Goal: Task Accomplishment & Management: Manage account settings

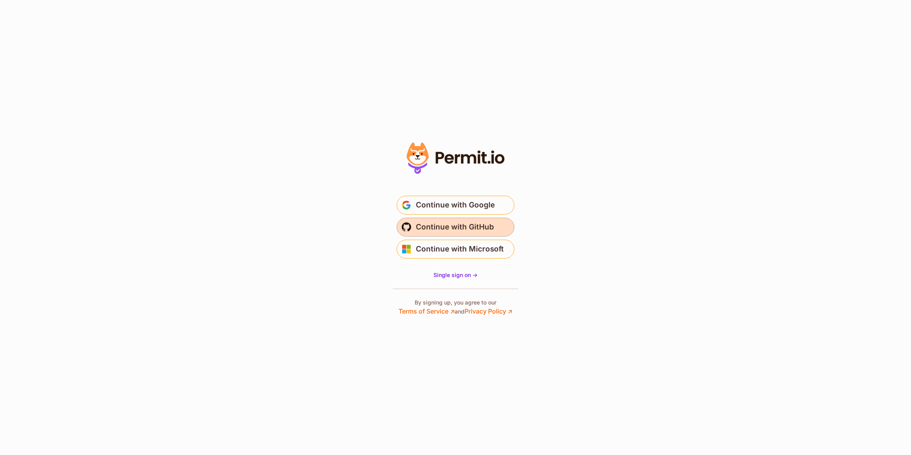
click at [489, 223] on span "Continue with GitHub" at bounding box center [455, 227] width 78 height 13
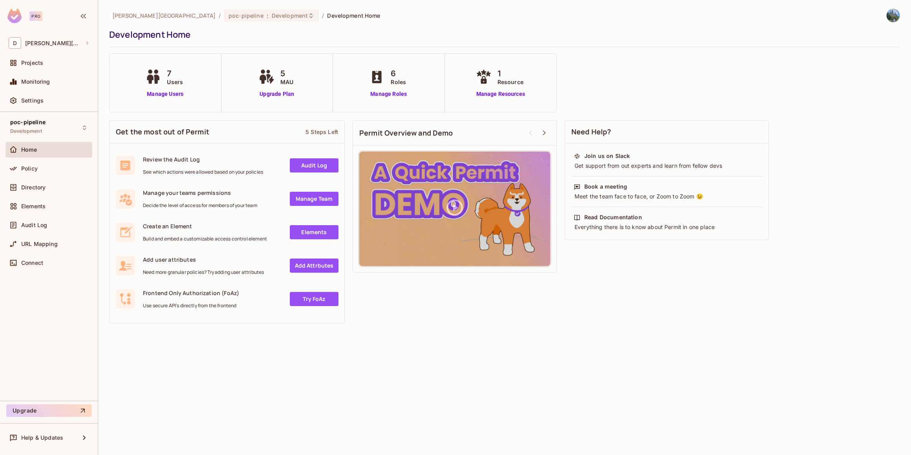
click at [634, 366] on div "david-santander / poc-pipeline : Development / Development Home Development Hom…" at bounding box center [504, 227] width 813 height 455
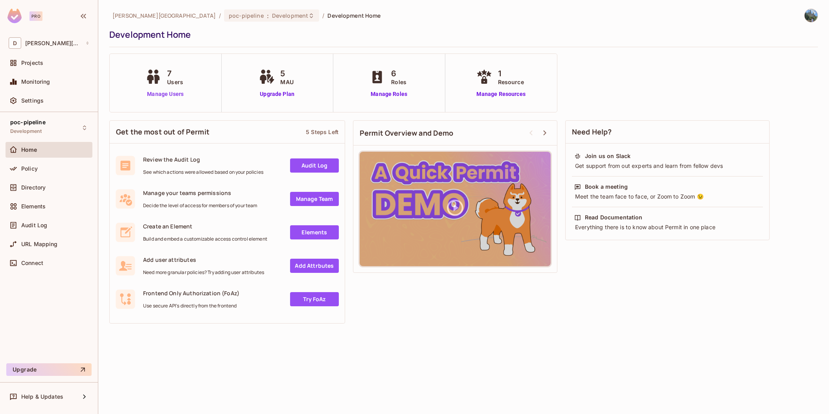
click at [173, 96] on link "Manage Users" at bounding box center [165, 94] width 44 height 8
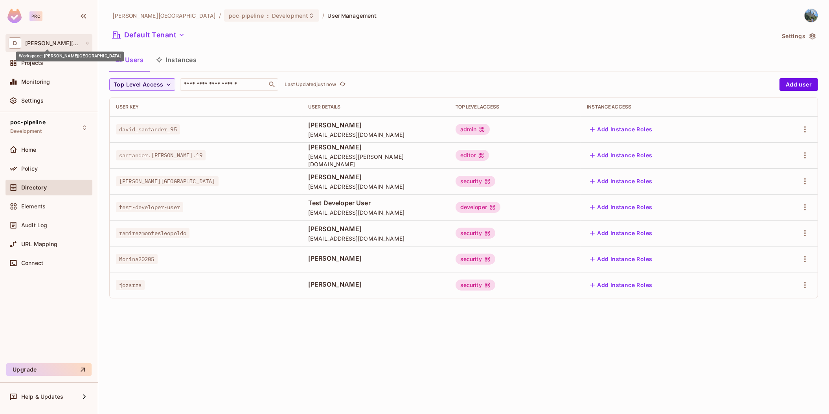
click at [59, 45] on span "[PERSON_NAME][GEOGRAPHIC_DATA]" at bounding box center [53, 43] width 57 height 6
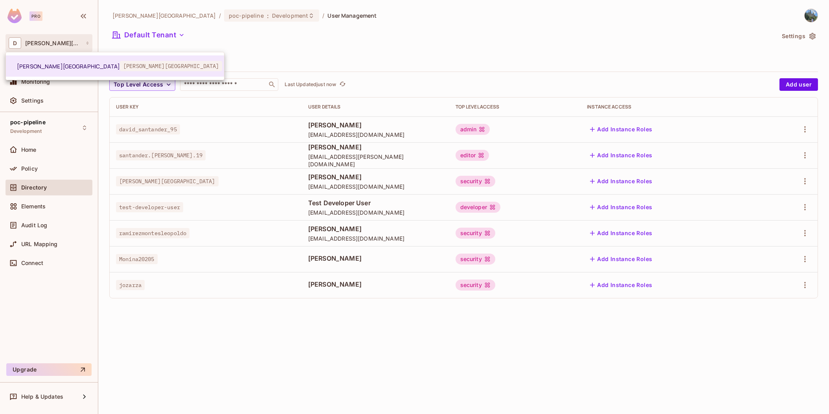
click at [248, 46] on div at bounding box center [414, 207] width 829 height 414
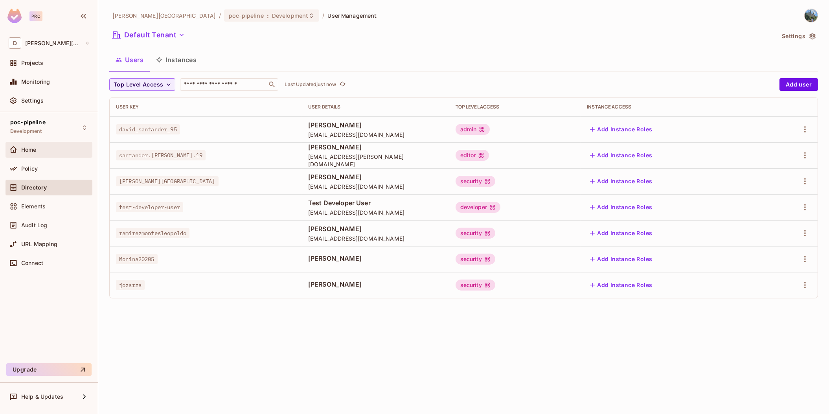
click at [49, 149] on div "Home" at bounding box center [55, 150] width 68 height 6
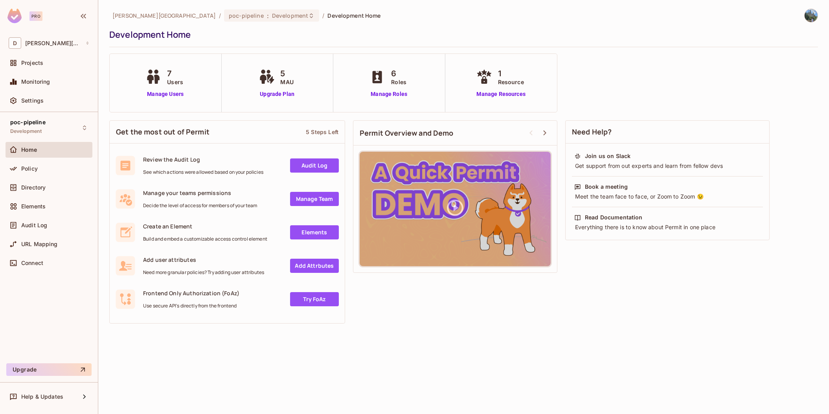
click at [282, 74] on span "5" at bounding box center [287, 74] width 13 height 12
click at [44, 67] on div "Projects" at bounding box center [49, 62] width 81 height 9
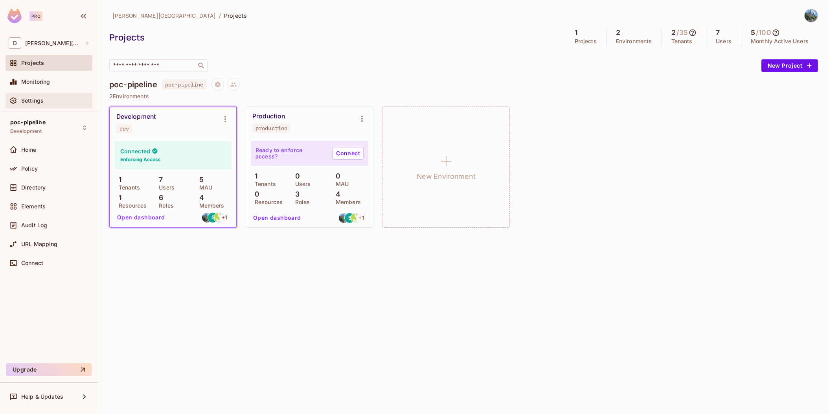
click at [44, 98] on div "Settings" at bounding box center [55, 100] width 68 height 6
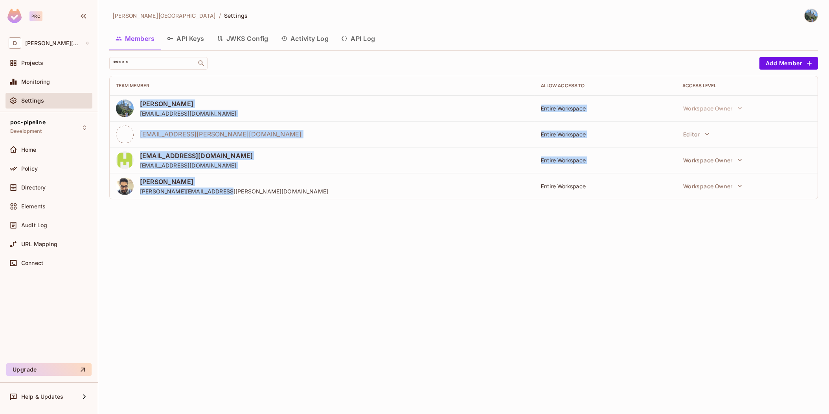
drag, startPoint x: 363, startPoint y: 189, endPoint x: 130, endPoint y: 100, distance: 249.0
click at [130, 100] on tbody "[PERSON_NAME] [EMAIL_ADDRESS][DOMAIN_NAME] Entire Workspace Workspace Owner [EM…" at bounding box center [464, 147] width 708 height 104
click at [287, 181] on div "Martin [EMAIL_ADDRESS][PERSON_NAME][DOMAIN_NAME]" at bounding box center [322, 186] width 412 height 18
drag, startPoint x: 308, startPoint y: 193, endPoint x: 128, endPoint y: 101, distance: 201.5
click at [128, 101] on tbody "[PERSON_NAME] [EMAIL_ADDRESS][DOMAIN_NAME] Entire Workspace Workspace Owner [EM…" at bounding box center [464, 147] width 708 height 104
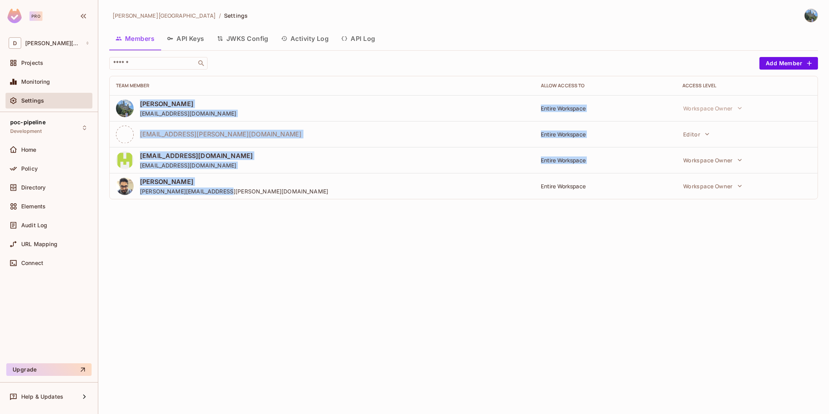
click at [268, 187] on div "Martin [EMAIL_ADDRESS][PERSON_NAME][DOMAIN_NAME]" at bounding box center [322, 186] width 412 height 18
drag, startPoint x: 306, startPoint y: 197, endPoint x: 139, endPoint y: 83, distance: 202.6
click at [139, 83] on table "Team Member Allow Access to Access Level [PERSON_NAME] [EMAIL_ADDRESS][DOMAIN_N…" at bounding box center [464, 137] width 708 height 123
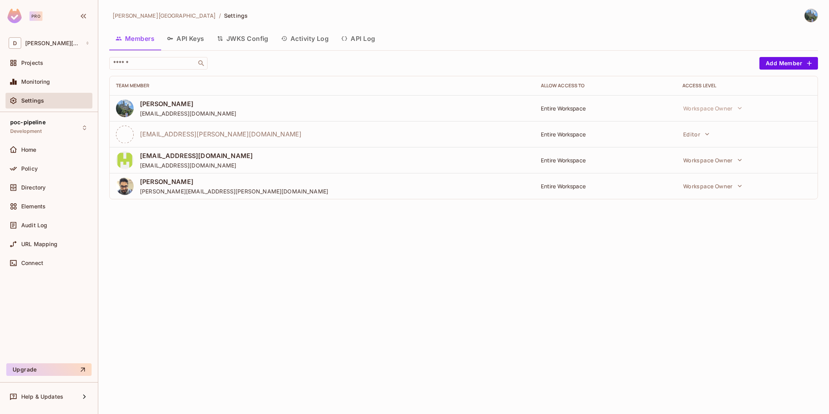
click at [266, 264] on div "[PERSON_NAME]-[GEOGRAPHIC_DATA] / Settings Members API Keys JWKS Config Activit…" at bounding box center [463, 207] width 730 height 414
click at [40, 184] on span "Directory" at bounding box center [33, 187] width 24 height 6
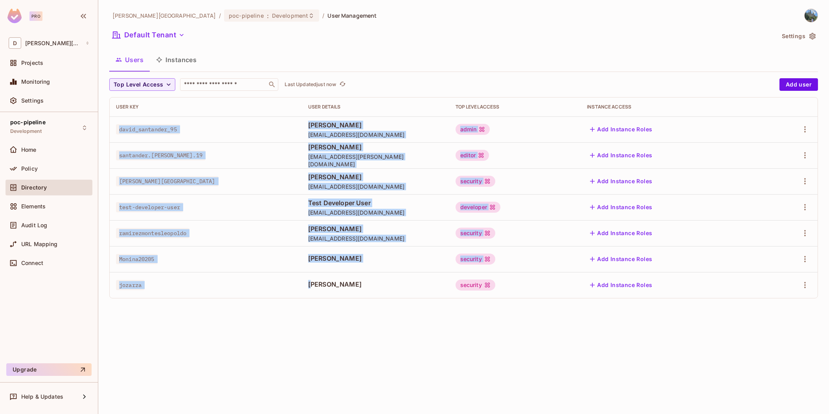
drag, startPoint x: 110, startPoint y: 125, endPoint x: 294, endPoint y: 273, distance: 236.4
click at [294, 272] on tbody "david_santander_95 [PERSON_NAME] [EMAIL_ADDRESS][DOMAIN_NAME] admin Add Instanc…" at bounding box center [464, 207] width 708 height 182
drag, startPoint x: 294, startPoint y: 273, endPoint x: 253, endPoint y: 291, distance: 44.3
click at [253, 291] on td "jozarza" at bounding box center [206, 285] width 192 height 26
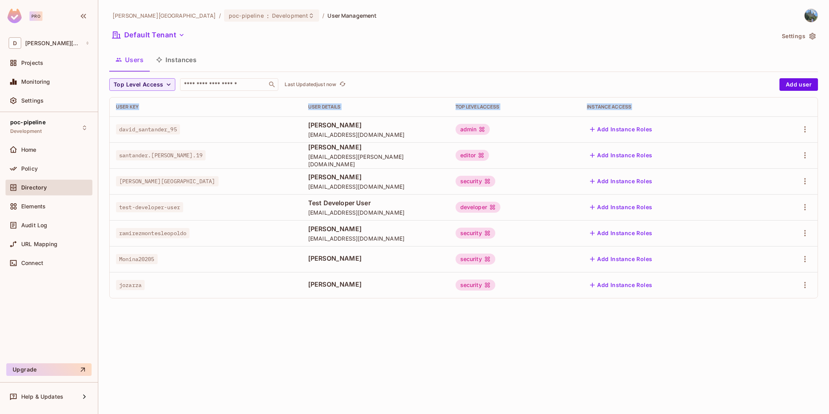
drag, startPoint x: 110, startPoint y: 126, endPoint x: 718, endPoint y: 298, distance: 632.1
click at [718, 298] on div "Top Level Access ​ Last Updated just now Add user User Key User Details Top Lev…" at bounding box center [463, 191] width 708 height 226
drag, startPoint x: 718, startPoint y: 298, endPoint x: 647, endPoint y: 330, distance: 77.4
click at [647, 330] on div "[PERSON_NAME][GEOGRAPHIC_DATA] / poc-pipeline : Development / User Management D…" at bounding box center [463, 207] width 730 height 414
click at [578, 291] on td "security" at bounding box center [515, 285] width 132 height 26
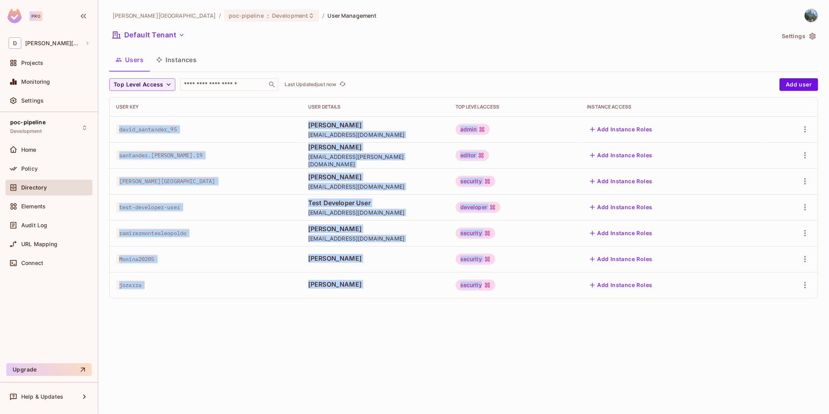
drag, startPoint x: 611, startPoint y: 291, endPoint x: 118, endPoint y: 128, distance: 519.2
click at [118, 128] on tbody "david_santander_95 [PERSON_NAME] [EMAIL_ADDRESS][DOMAIN_NAME] admin Add Instanc…" at bounding box center [464, 207] width 708 height 182
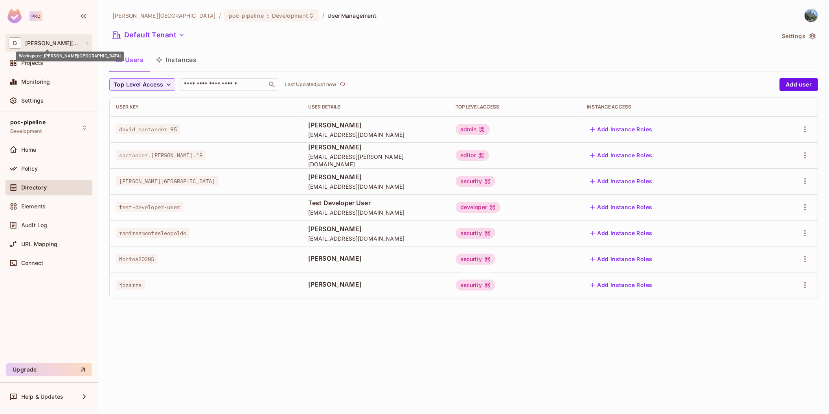
click at [39, 44] on span "[PERSON_NAME][GEOGRAPHIC_DATA]" at bounding box center [53, 43] width 57 height 6
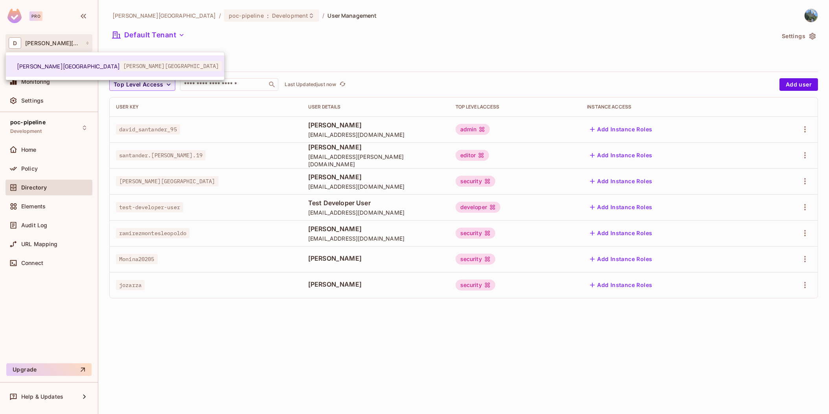
click at [251, 44] on div at bounding box center [414, 207] width 829 height 414
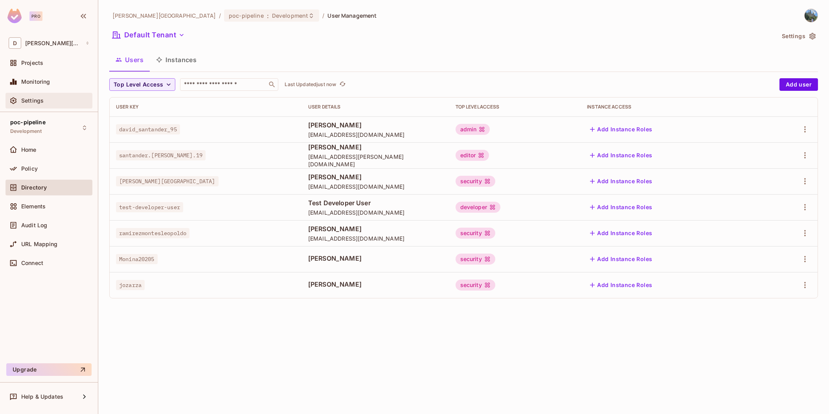
click at [53, 101] on div "Settings" at bounding box center [55, 100] width 68 height 6
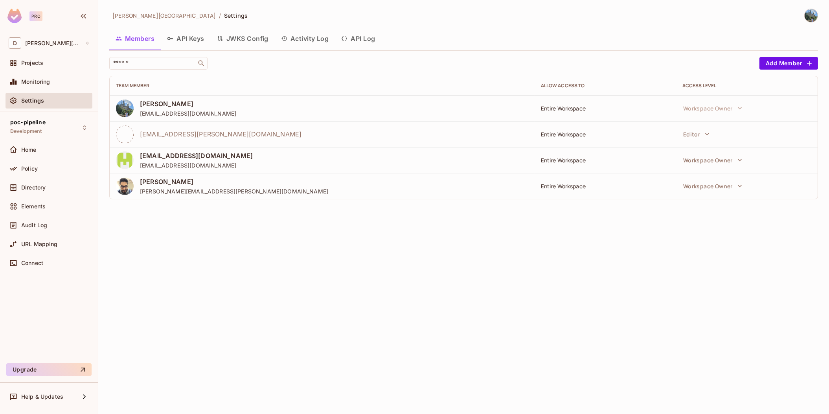
drag, startPoint x: 292, startPoint y: 267, endPoint x: 234, endPoint y: 206, distance: 83.6
click at [234, 207] on div "[PERSON_NAME]-[GEOGRAPHIC_DATA] / Settings Members API Keys JWKS Config Activit…" at bounding box center [463, 207] width 730 height 414
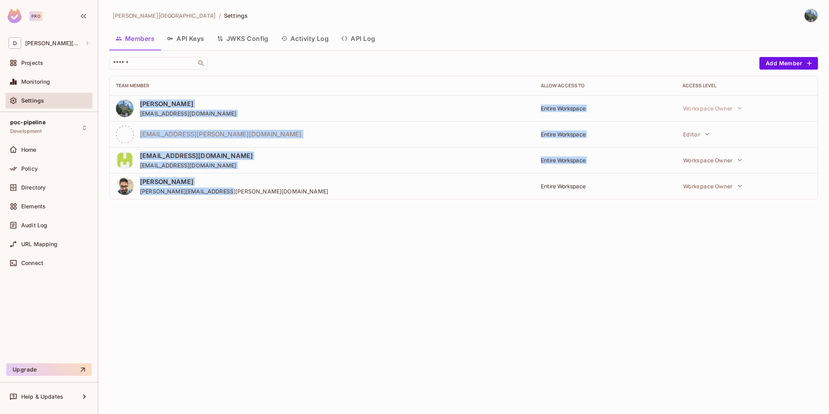
drag, startPoint x: 270, startPoint y: 189, endPoint x: 118, endPoint y: 105, distance: 174.1
click at [118, 105] on tbody "[PERSON_NAME] [EMAIL_ADDRESS][DOMAIN_NAME] Entire Workspace Workspace Owner [EM…" at bounding box center [464, 147] width 708 height 104
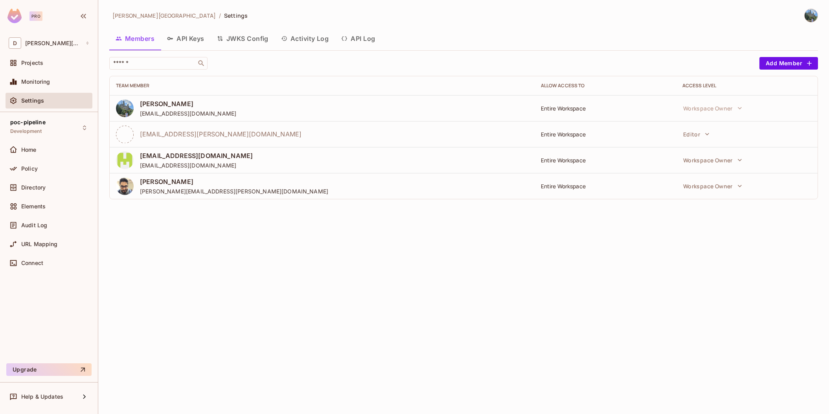
click at [317, 199] on div "​ Add Member Team Member Allow Access to Access Level [PERSON_NAME] [EMAIL_ADDR…" at bounding box center [463, 131] width 708 height 149
click at [41, 193] on div "Directory" at bounding box center [49, 188] width 87 height 16
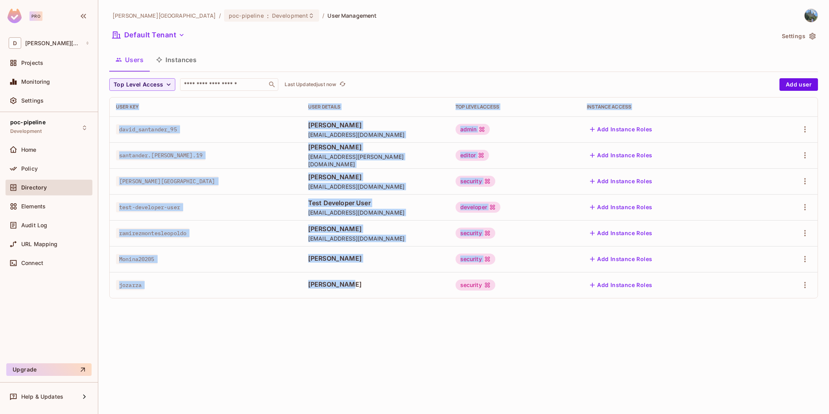
drag, startPoint x: 108, startPoint y: 108, endPoint x: 486, endPoint y: 294, distance: 421.3
click at [486, 294] on div "[PERSON_NAME][GEOGRAPHIC_DATA] / poc-pipeline : Development / User Management D…" at bounding box center [463, 207] width 730 height 414
drag, startPoint x: 486, startPoint y: 294, endPoint x: 454, endPoint y: 315, distance: 38.2
click at [454, 315] on div "[PERSON_NAME][GEOGRAPHIC_DATA] / poc-pipeline : Development / User Management D…" at bounding box center [463, 207] width 730 height 414
click at [435, 328] on div "[PERSON_NAME][GEOGRAPHIC_DATA] / poc-pipeline : Development / User Management D…" at bounding box center [463, 207] width 730 height 414
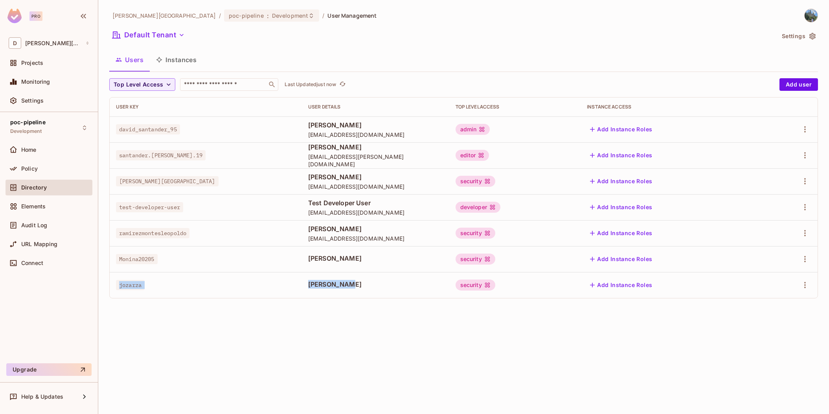
drag, startPoint x: 118, startPoint y: 288, endPoint x: 353, endPoint y: 285, distance: 235.4
click at [353, 285] on tr "jozarza [PERSON_NAME] security Add Instance Roles" at bounding box center [464, 285] width 708 height 26
click at [356, 286] on span "[PERSON_NAME]" at bounding box center [375, 284] width 135 height 9
click at [392, 289] on div "[PERSON_NAME]" at bounding box center [375, 285] width 135 height 10
drag, startPoint x: 363, startPoint y: 289, endPoint x: 120, endPoint y: 284, distance: 243.6
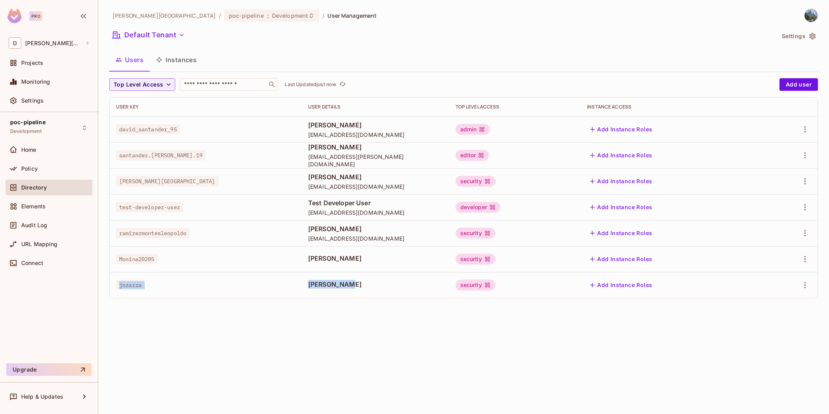
click at [120, 284] on tr "jozarza [PERSON_NAME] security Add Instance Roles" at bounding box center [464, 285] width 708 height 26
drag, startPoint x: 120, startPoint y: 284, endPoint x: 173, endPoint y: 292, distance: 53.7
click at [173, 292] on td "jozarza" at bounding box center [206, 285] width 192 height 26
click at [797, 86] on button "Add user" at bounding box center [798, 84] width 39 height 13
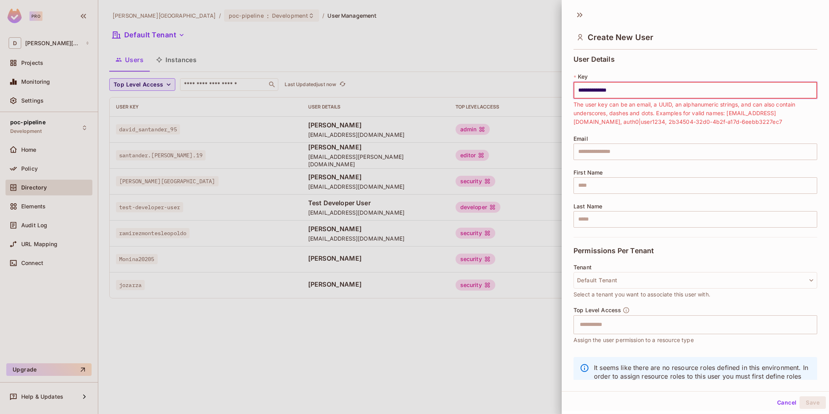
type input "**********"
click at [704, 203] on div "Last Name ​" at bounding box center [695, 215] width 244 height 24
click at [590, 89] on input "**********" at bounding box center [695, 90] width 244 height 17
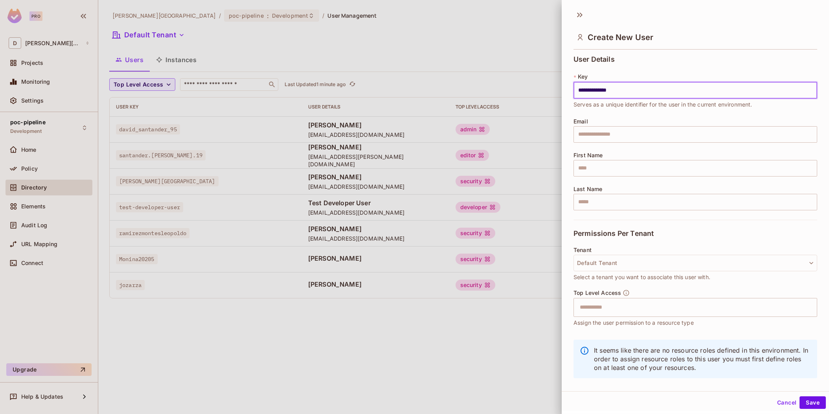
type input "**********"
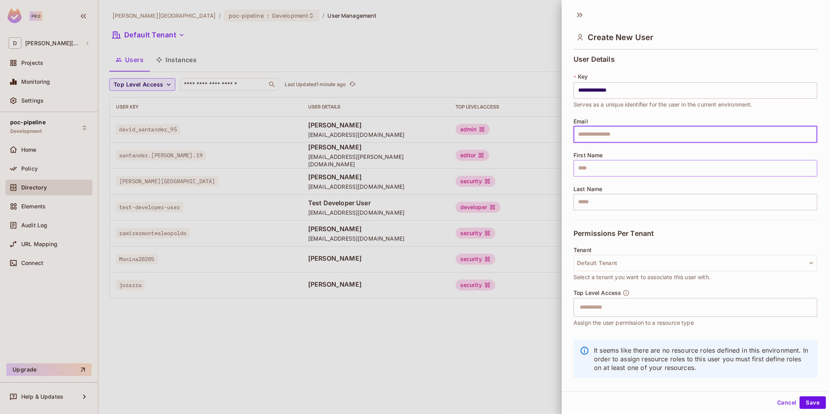
click at [583, 171] on input "text" at bounding box center [695, 168] width 244 height 17
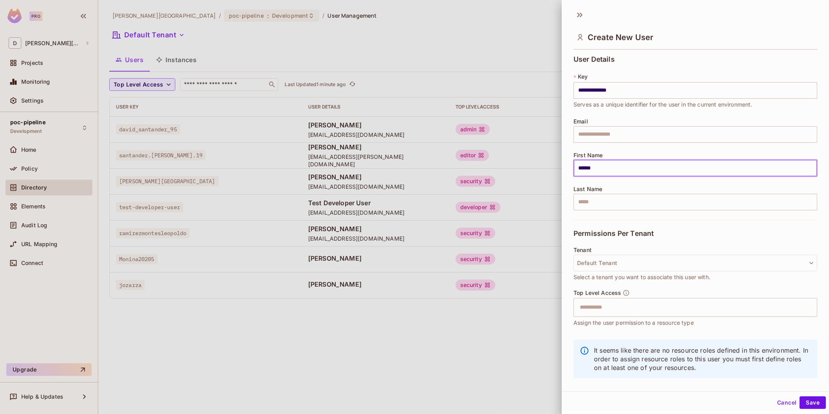
type input "******"
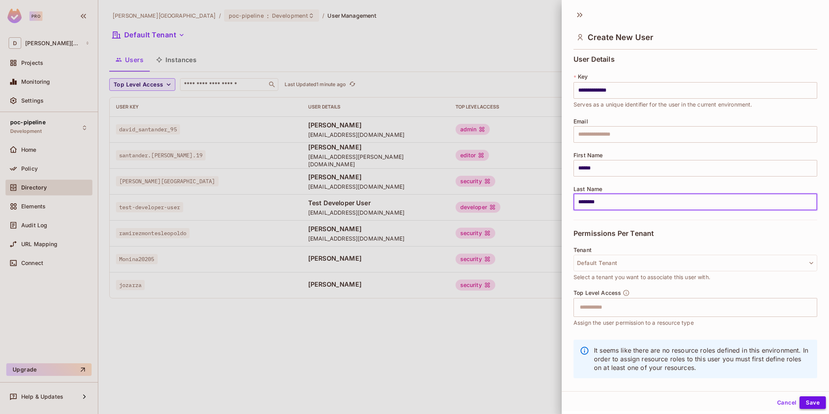
type input "********"
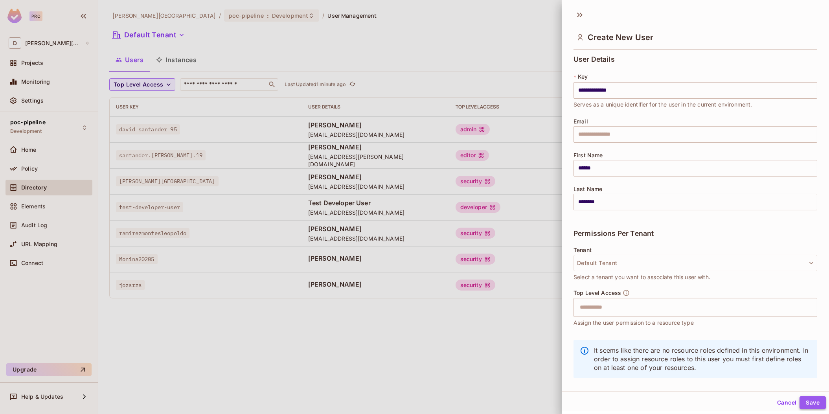
click at [808, 400] on button "Save" at bounding box center [812, 402] width 26 height 13
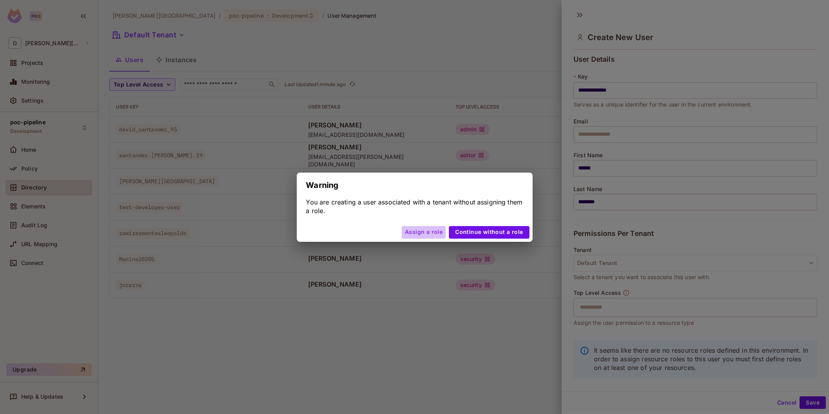
click at [431, 235] on button "Assign a role" at bounding box center [424, 232] width 44 height 13
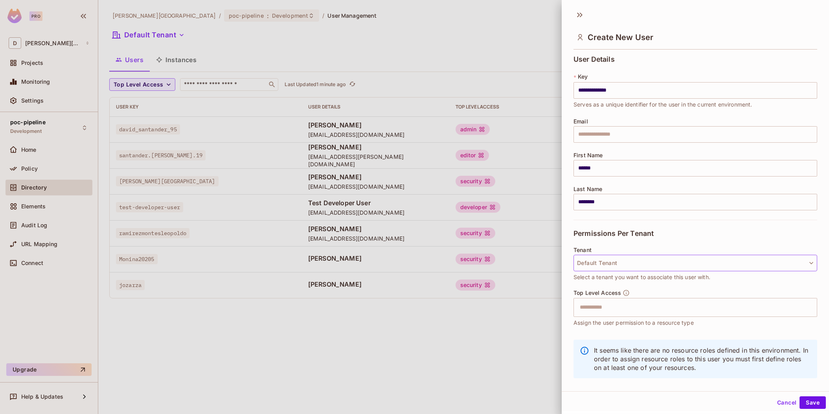
click at [606, 265] on button "Default Tenant" at bounding box center [695, 263] width 244 height 17
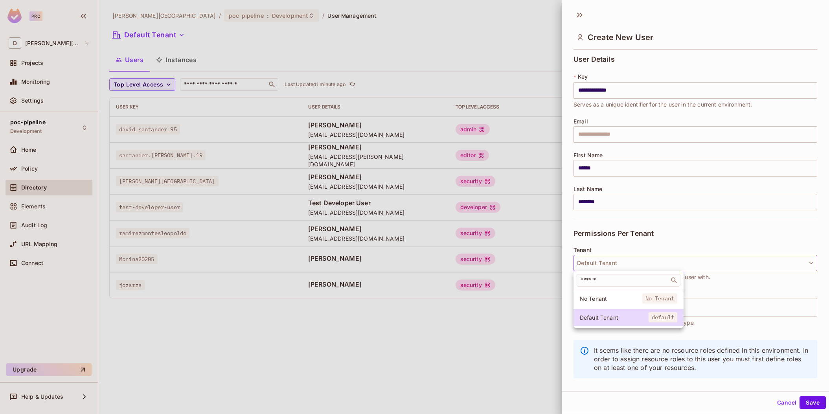
click at [732, 286] on div at bounding box center [414, 207] width 829 height 414
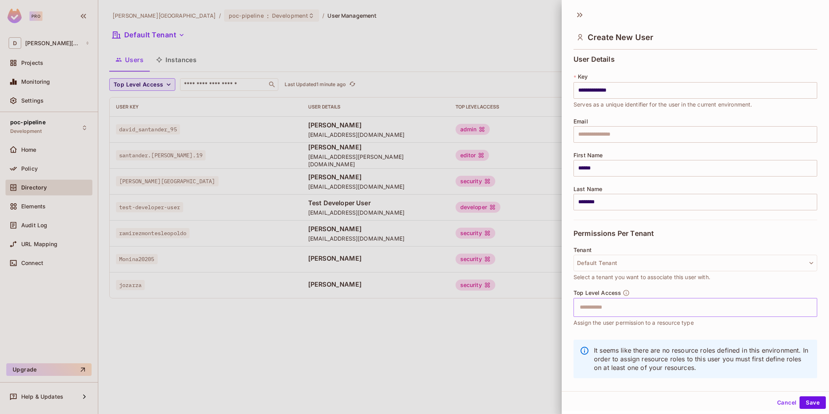
click at [629, 308] on input "text" at bounding box center [688, 307] width 227 height 16
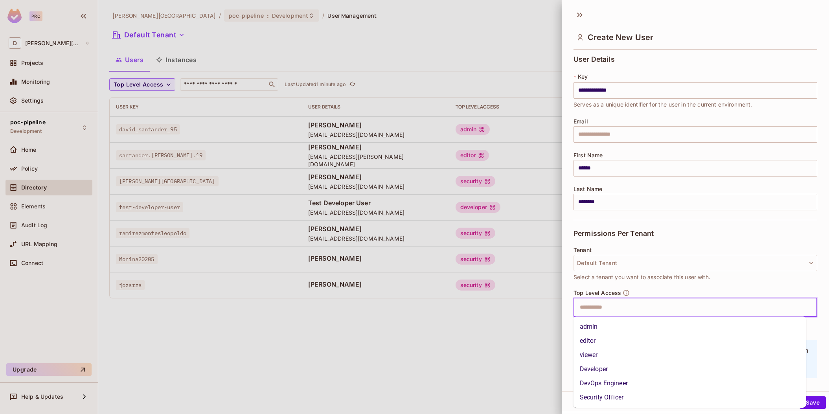
click at [596, 355] on li "viewer" at bounding box center [689, 355] width 233 height 14
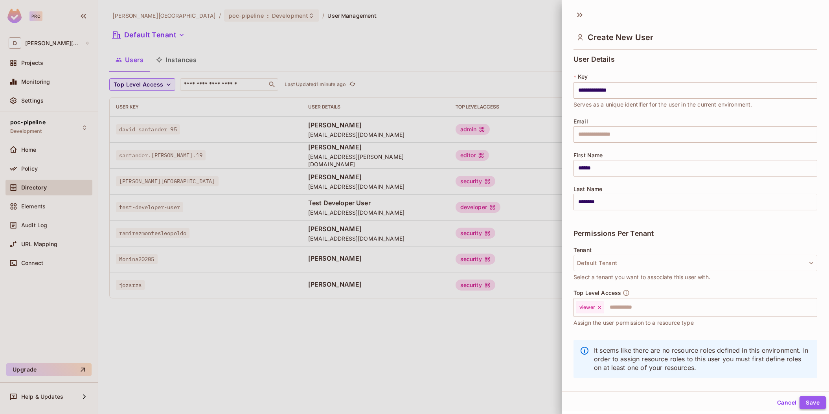
click at [803, 404] on button "Save" at bounding box center [812, 402] width 26 height 13
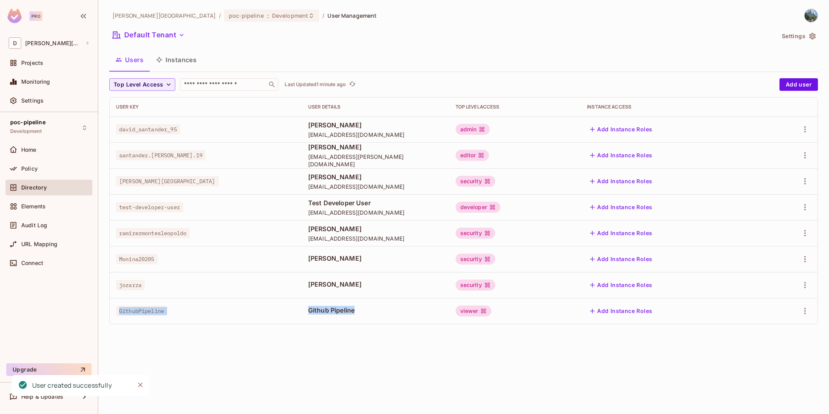
drag, startPoint x: 117, startPoint y: 312, endPoint x: 350, endPoint y: 309, distance: 232.2
click at [350, 309] on tr "GithubPipeline Github Pipeline viewer Add Instance Roles" at bounding box center [464, 311] width 708 height 26
drag, startPoint x: 350, startPoint y: 309, endPoint x: 356, endPoint y: 315, distance: 8.7
click at [356, 315] on div "Github Pipeline" at bounding box center [375, 311] width 135 height 10
click at [390, 312] on span "Github Pipeline" at bounding box center [375, 310] width 135 height 9
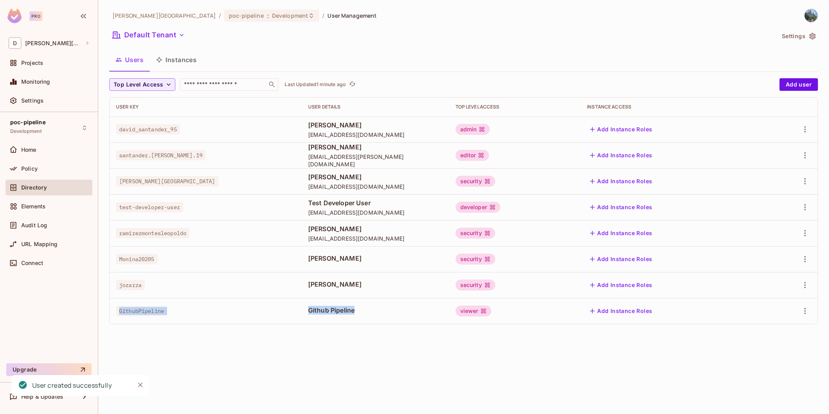
drag, startPoint x: 358, startPoint y: 314, endPoint x: 111, endPoint y: 312, distance: 247.1
click at [111, 312] on tr "GithubPipeline Github Pipeline viewer Add Instance Roles" at bounding box center [464, 311] width 708 height 26
drag, startPoint x: 111, startPoint y: 312, endPoint x: 246, endPoint y: 324, distance: 134.8
click at [246, 324] on div "User Key User Details Top Level Access Instance Access david_santander_95 [PERS…" at bounding box center [463, 210] width 708 height 227
click at [277, 319] on td "GithubPipeline" at bounding box center [206, 311] width 192 height 26
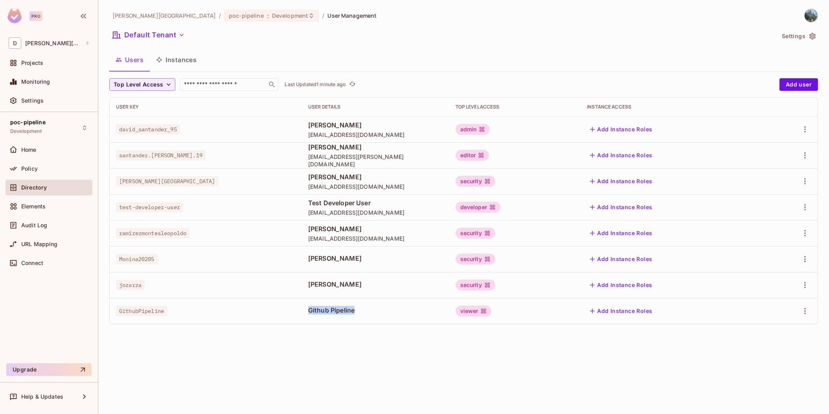
drag, startPoint x: 345, startPoint y: 310, endPoint x: 276, endPoint y: 312, distance: 68.8
click at [276, 312] on tr "GithubPipeline Github Pipeline viewer Add Instance Roles" at bounding box center [464, 311] width 708 height 26
click at [123, 126] on span "david_santander_95" at bounding box center [148, 129] width 64 height 10
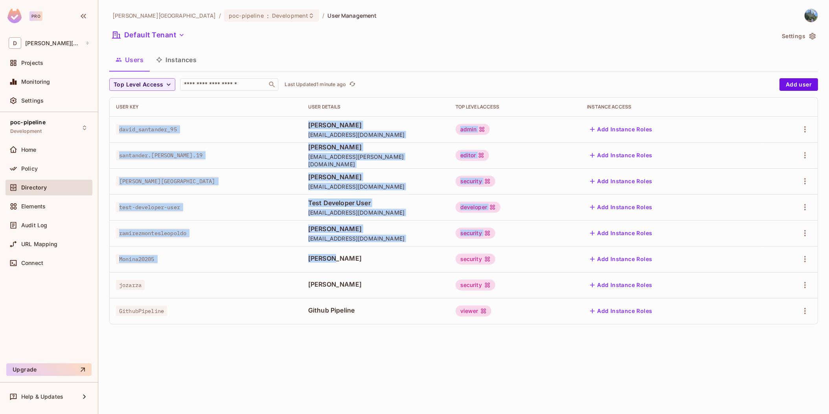
drag, startPoint x: 119, startPoint y: 127, endPoint x: 314, endPoint y: 253, distance: 232.1
click at [314, 253] on tbody "david_santander_95 [PERSON_NAME] [EMAIL_ADDRESS][DOMAIN_NAME] admin Add Instanc…" at bounding box center [464, 219] width 708 height 207
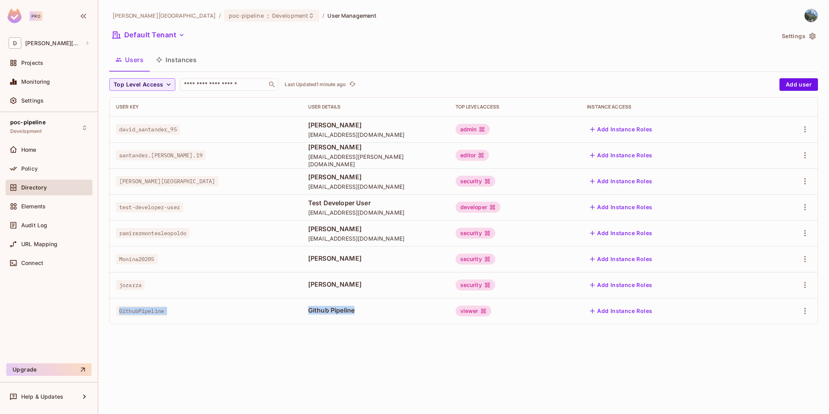
drag, startPoint x: 368, startPoint y: 312, endPoint x: 120, endPoint y: 306, distance: 248.4
click at [120, 306] on tr "GithubPipeline Github Pipeline viewer Add Instance Roles" at bounding box center [464, 311] width 708 height 26
drag, startPoint x: 120, startPoint y: 306, endPoint x: 207, endPoint y: 343, distance: 95.1
click at [207, 343] on div "[PERSON_NAME][GEOGRAPHIC_DATA] / poc-pipeline : Development / User Management D…" at bounding box center [463, 207] width 730 height 414
click at [45, 171] on div "Policy" at bounding box center [49, 168] width 81 height 9
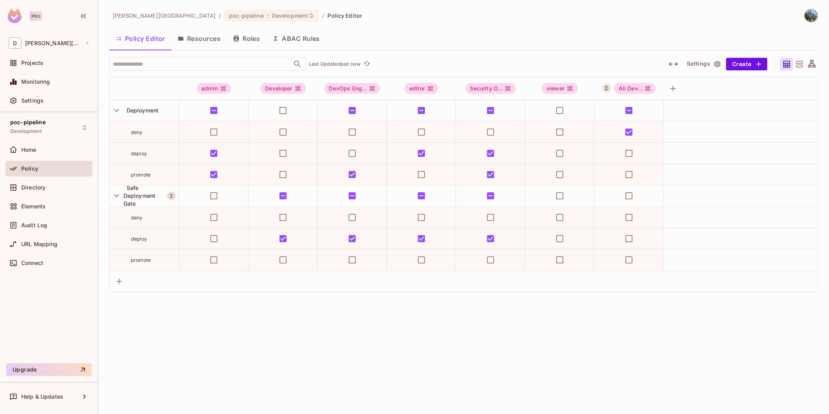
click at [202, 38] on button "Resources" at bounding box center [198, 39] width 55 height 20
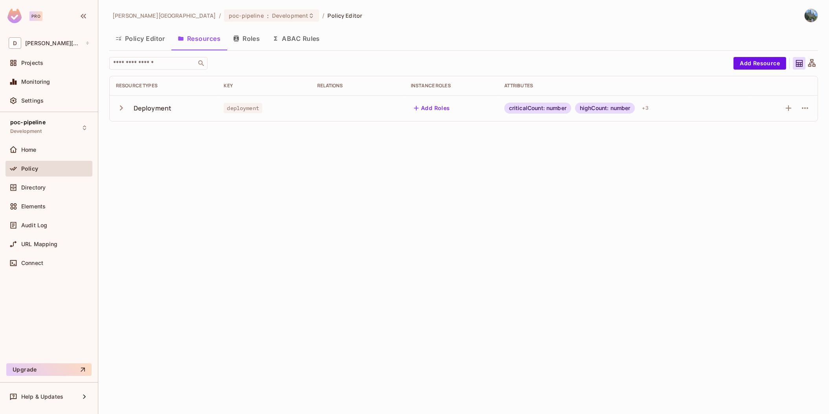
click at [120, 112] on icon "button" at bounding box center [121, 108] width 11 height 11
click at [126, 108] on icon "button" at bounding box center [121, 108] width 11 height 11
click at [123, 113] on button "button" at bounding box center [123, 107] width 14 height 17
click at [141, 42] on button "Policy Editor" at bounding box center [140, 39] width 62 height 20
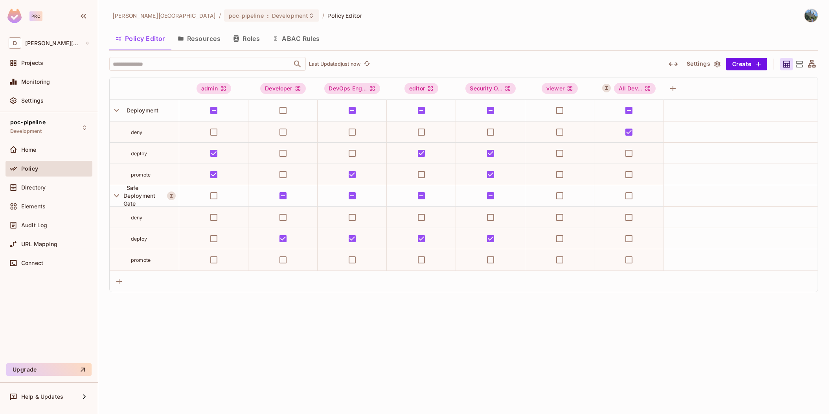
click at [194, 40] on button "Resources" at bounding box center [198, 39] width 55 height 20
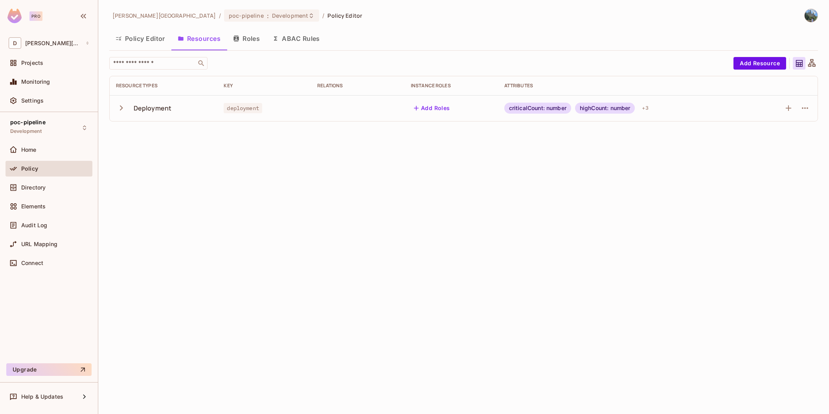
click at [249, 37] on button "Roles" at bounding box center [246, 39] width 39 height 20
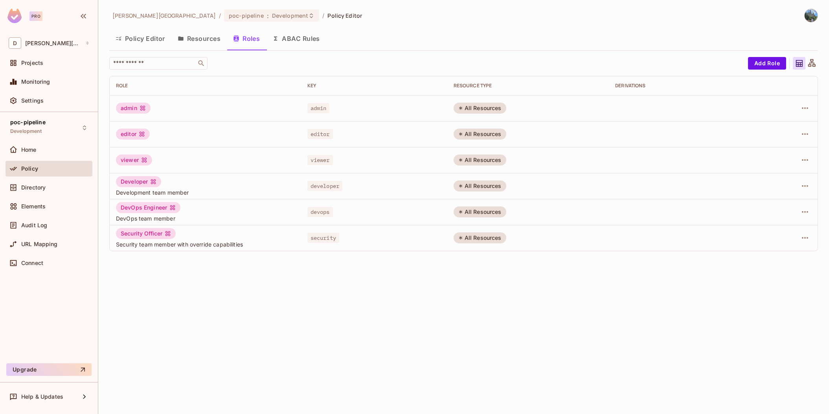
click at [296, 37] on button "ABAC Rules" at bounding box center [296, 39] width 60 height 20
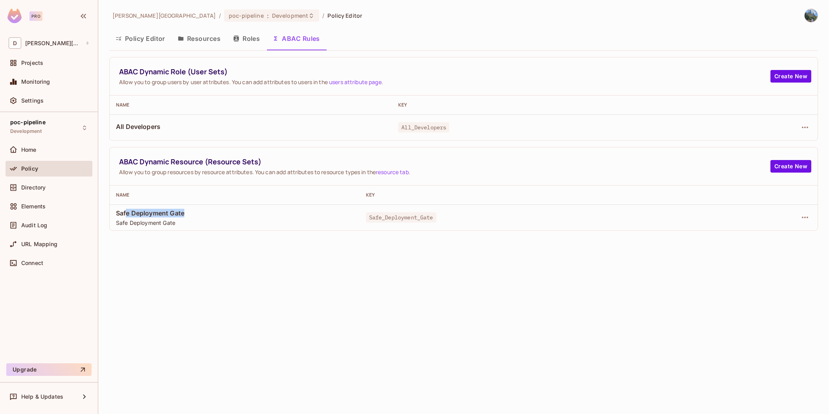
drag, startPoint x: 194, startPoint y: 213, endPoint x: 125, endPoint y: 216, distance: 69.2
click at [125, 216] on span "Safe Deployment Gate" at bounding box center [234, 213] width 237 height 9
drag, startPoint x: 125, startPoint y: 216, endPoint x: 117, endPoint y: 212, distance: 8.4
click at [117, 212] on span "Safe Deployment Gate" at bounding box center [234, 213] width 237 height 9
drag, startPoint x: 117, startPoint y: 212, endPoint x: 201, endPoint y: 209, distance: 83.4
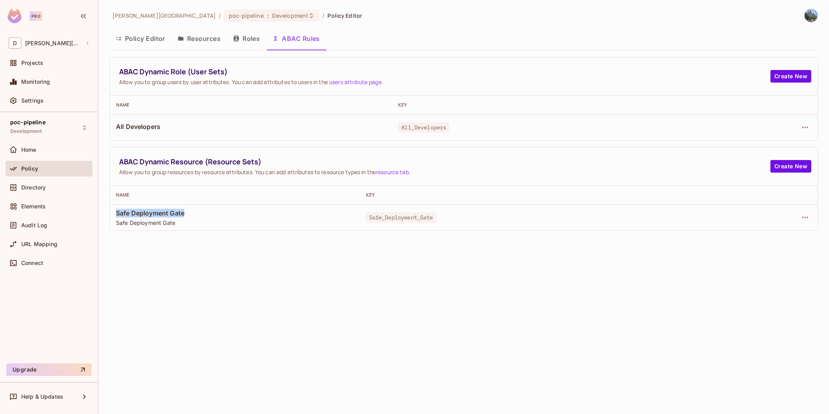
click at [201, 209] on span "Safe Deployment Gate" at bounding box center [234, 213] width 237 height 9
drag, startPoint x: 201, startPoint y: 209, endPoint x: 150, endPoint y: 215, distance: 51.5
click at [150, 215] on span "Safe Deployment Gate" at bounding box center [234, 213] width 237 height 9
click at [178, 213] on span "Safe Deployment Gate" at bounding box center [234, 213] width 237 height 9
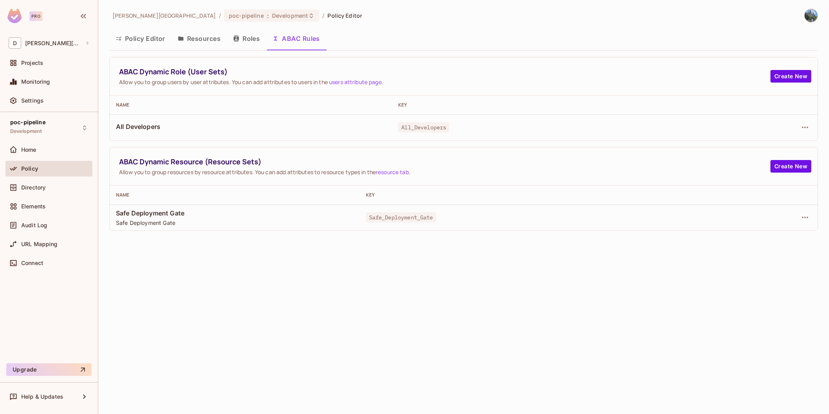
drag, startPoint x: 178, startPoint y: 213, endPoint x: 133, endPoint y: 213, distance: 44.4
click at [133, 213] on span "Safe Deployment Gate" at bounding box center [234, 213] width 237 height 9
drag, startPoint x: 139, startPoint y: 213, endPoint x: 181, endPoint y: 212, distance: 41.3
click at [181, 212] on span "Safe Deployment Gate" at bounding box center [234, 213] width 237 height 9
drag, startPoint x: 181, startPoint y: 212, endPoint x: 166, endPoint y: 214, distance: 14.7
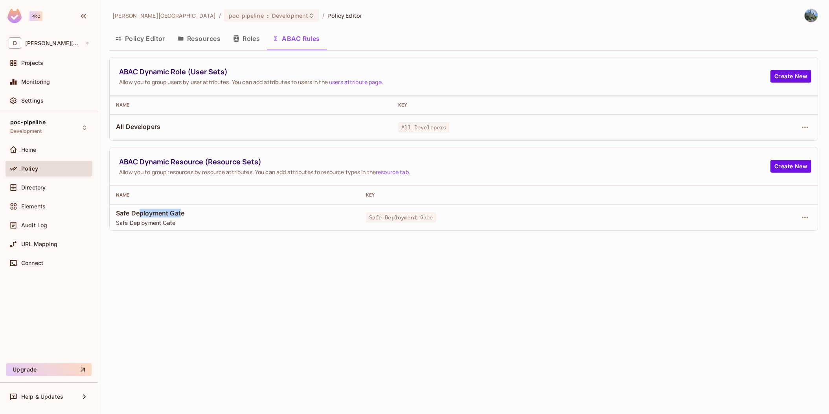
click at [166, 214] on span "Safe Deployment Gate" at bounding box center [234, 213] width 237 height 9
click at [804, 217] on icon "button" at bounding box center [804, 217] width 6 height 2
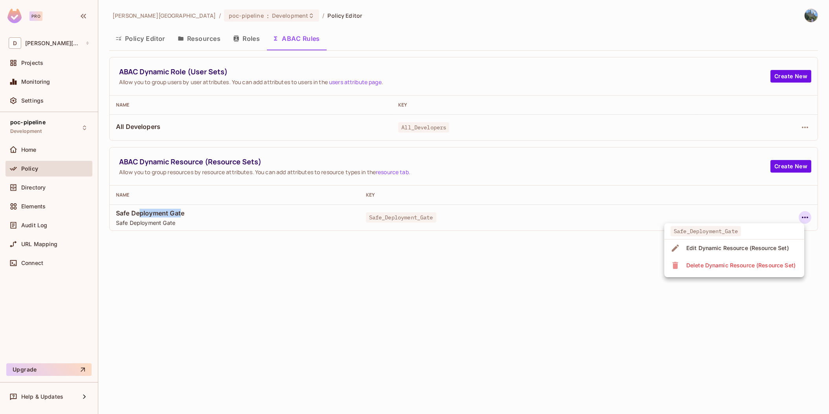
click at [737, 250] on div "Edit Dynamic Resource (Resource Set)" at bounding box center [737, 248] width 103 height 8
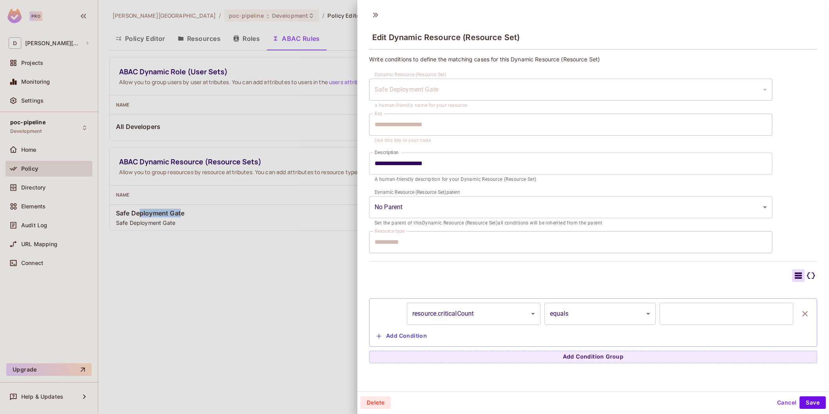
scroll to position [1, 0]
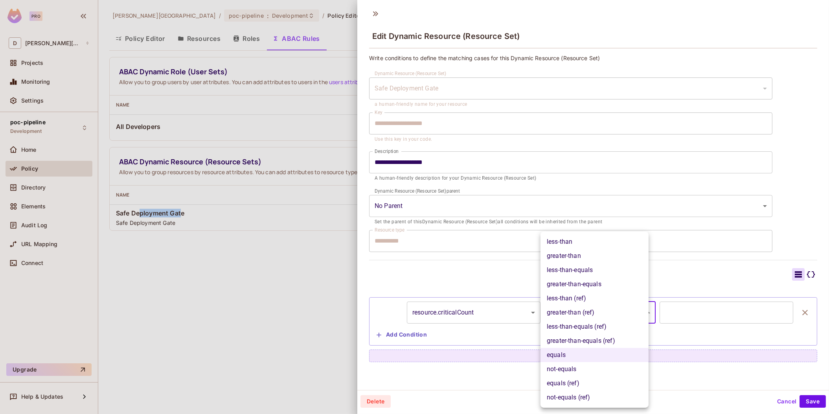
click at [620, 318] on body "**********" at bounding box center [414, 207] width 829 height 414
click at [681, 276] on div at bounding box center [414, 207] width 829 height 414
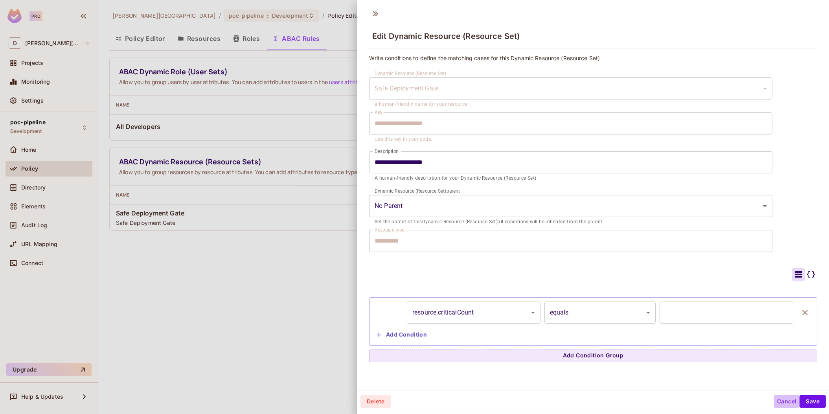
click at [779, 402] on button "Cancel" at bounding box center [787, 401] width 26 height 13
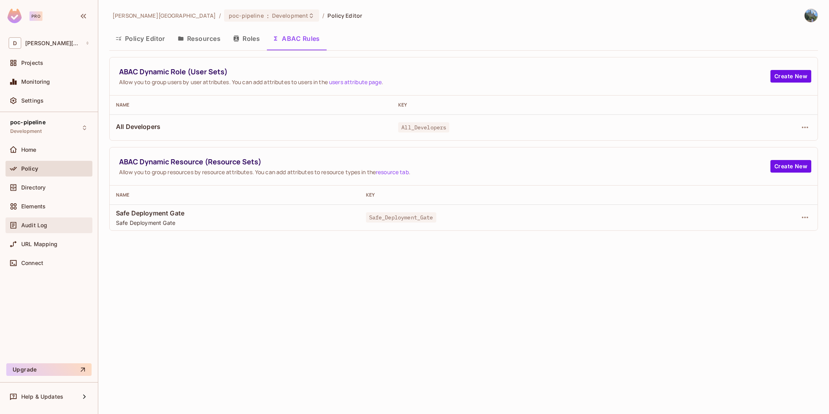
click at [33, 226] on span "Audit Log" at bounding box center [34, 225] width 26 height 6
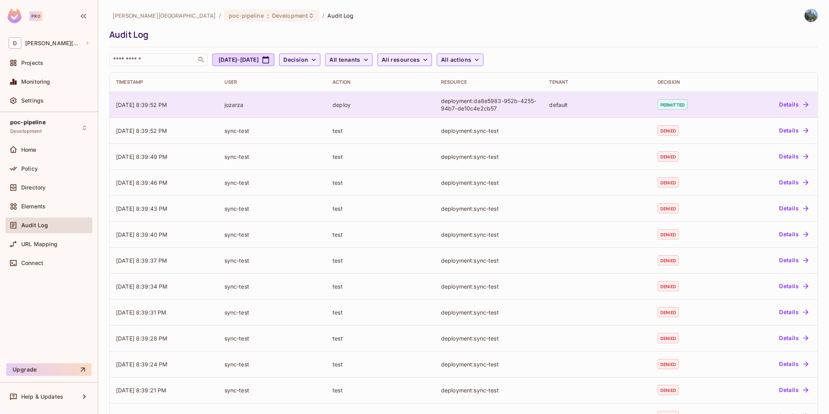
click at [167, 102] on span "[DATE] 8:39:52 PM" at bounding box center [141, 104] width 51 height 7
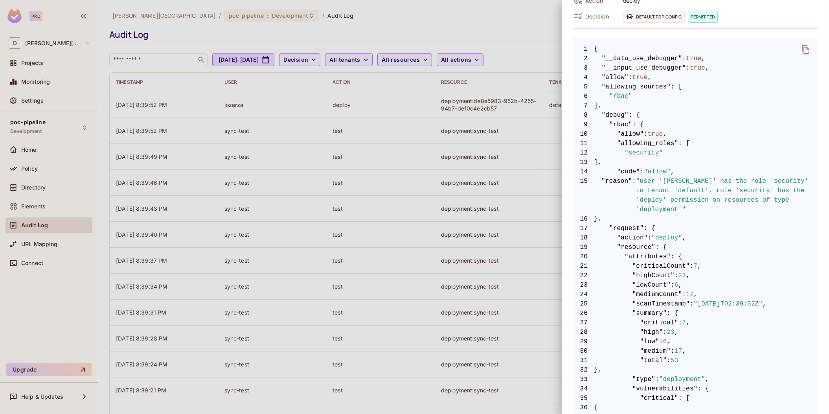
scroll to position [119, 0]
drag, startPoint x: 616, startPoint y: 143, endPoint x: 661, endPoint y: 157, distance: 47.2
drag, startPoint x: 662, startPoint y: 157, endPoint x: 684, endPoint y: 165, distance: 24.0
click at [684, 166] on span "14 "code" : "allow" ," at bounding box center [695, 170] width 244 height 9
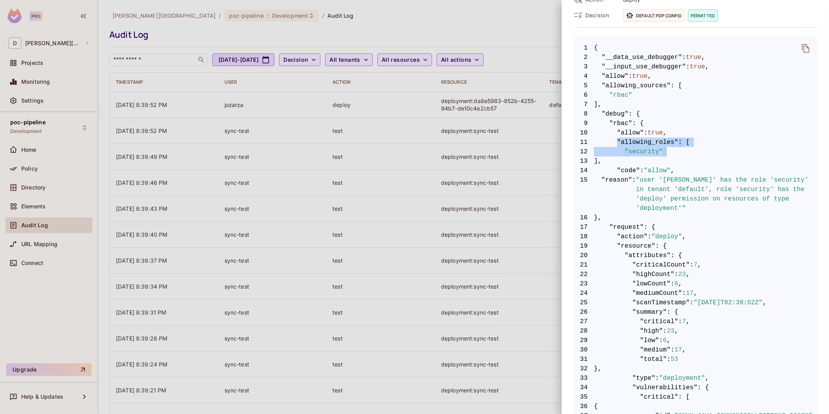
click at [673, 154] on span "12 "security"" at bounding box center [695, 151] width 244 height 9
click at [625, 93] on span ""rbac"" at bounding box center [620, 94] width 23 height 9
drag, startPoint x: 630, startPoint y: 99, endPoint x: 592, endPoint y: 88, distance: 39.3
drag, startPoint x: 592, startPoint y: 88, endPoint x: 635, endPoint y: 95, distance: 43.1
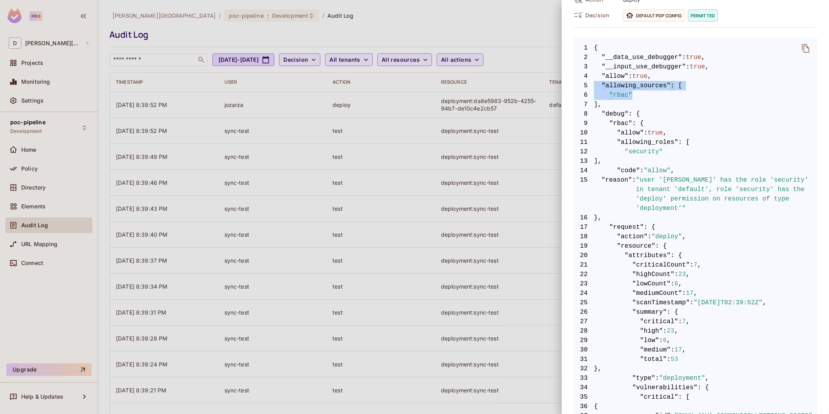
click at [635, 95] on span "6 "rbac"" at bounding box center [695, 94] width 244 height 9
click at [626, 105] on span "7 ]," at bounding box center [695, 104] width 244 height 9
click at [616, 95] on span ""rbac"" at bounding box center [620, 94] width 23 height 9
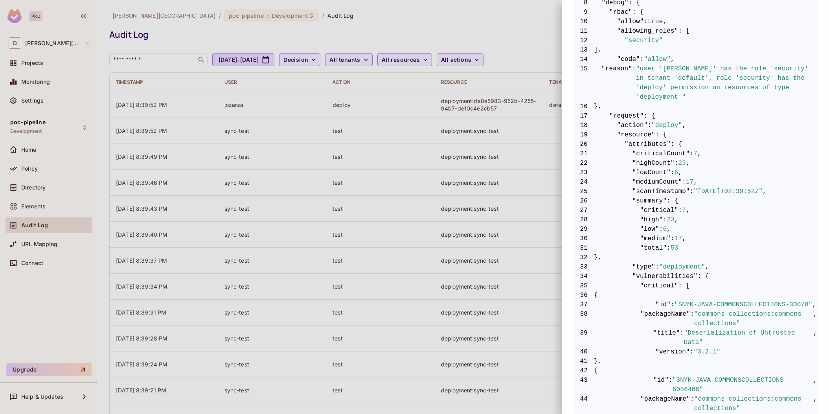
scroll to position [0, 0]
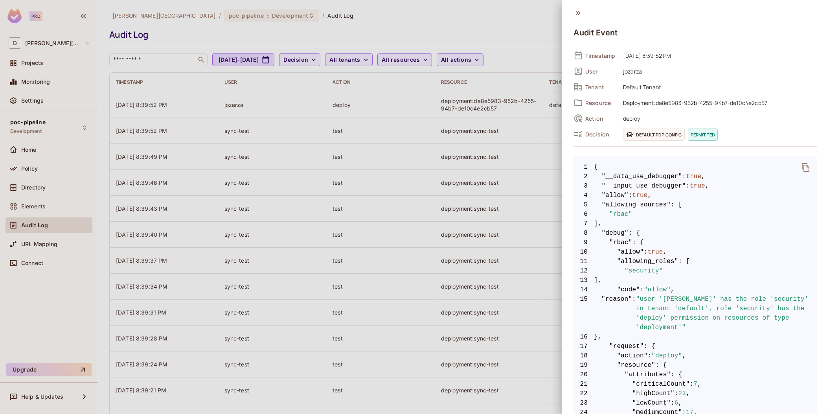
click at [542, 188] on div at bounding box center [414, 207] width 829 height 414
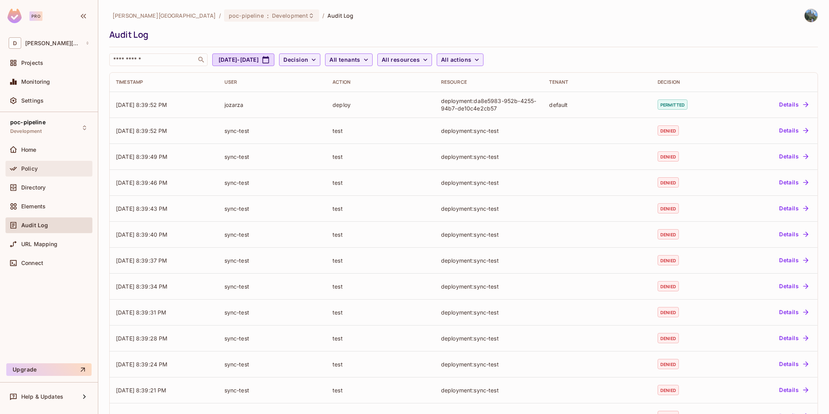
click at [46, 174] on div "Policy" at bounding box center [49, 169] width 87 height 16
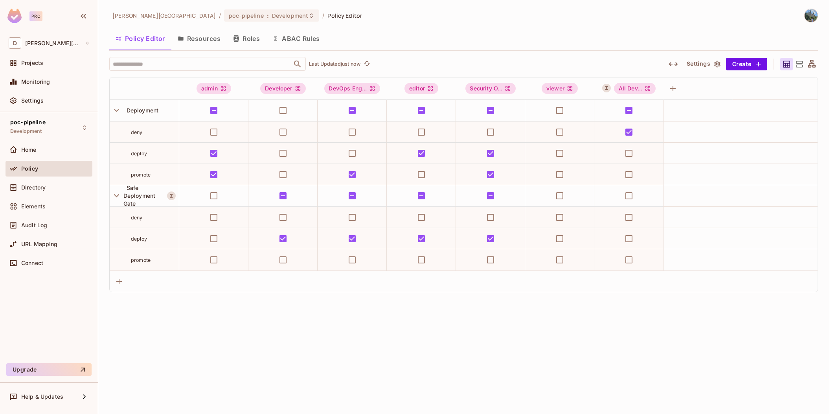
click at [295, 39] on button "ABAC Rules" at bounding box center [296, 39] width 60 height 20
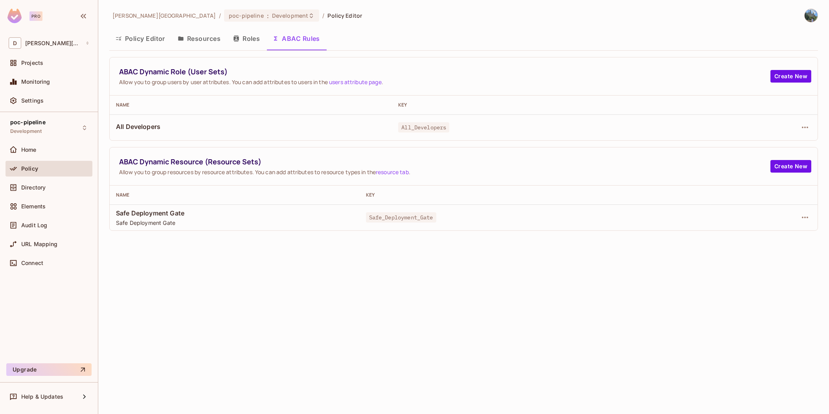
click at [156, 41] on button "Policy Editor" at bounding box center [140, 39] width 62 height 20
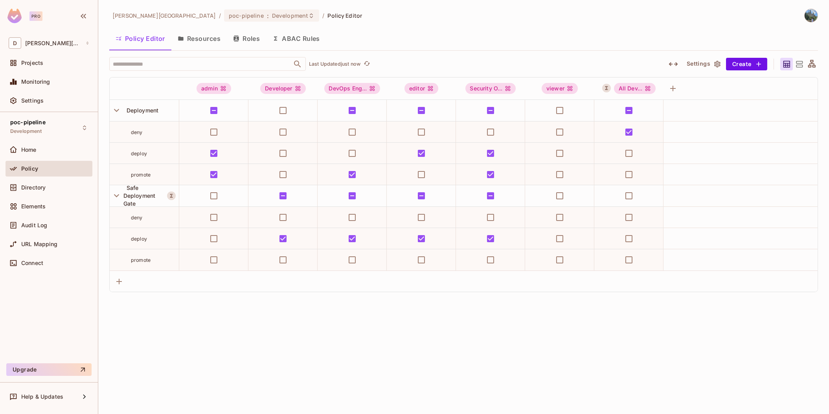
click at [205, 42] on button "Resources" at bounding box center [198, 39] width 55 height 20
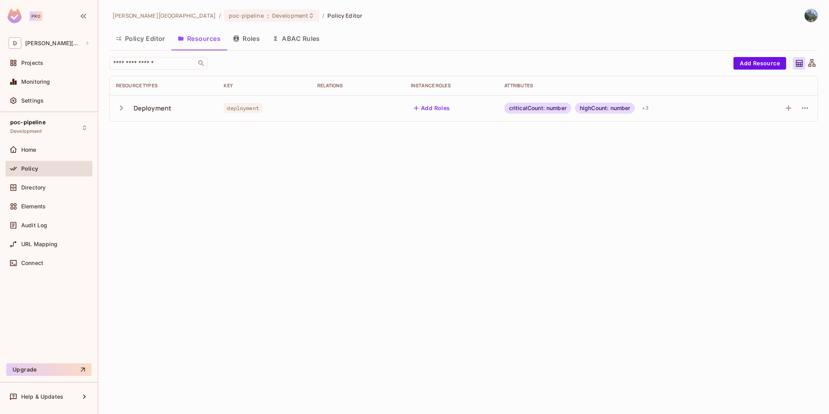
click at [121, 109] on icon "button" at bounding box center [121, 107] width 3 height 5
click at [301, 47] on button "ABAC Rules" at bounding box center [296, 39] width 60 height 20
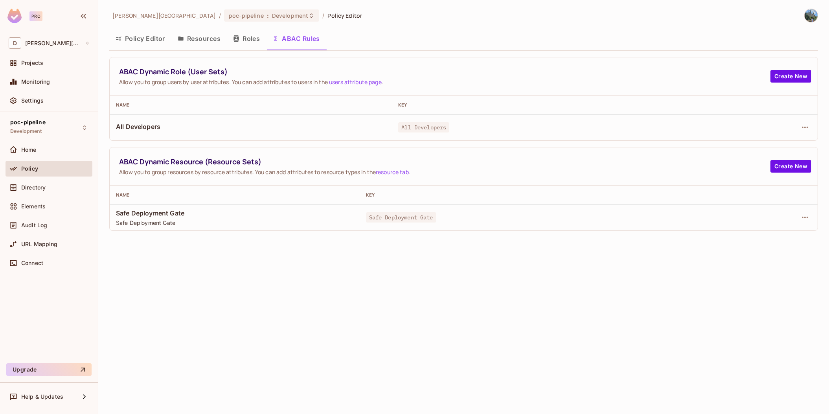
click at [192, 219] on span "Safe Deployment Gate" at bounding box center [234, 222] width 237 height 7
